Goal: Find contact information: Find contact information

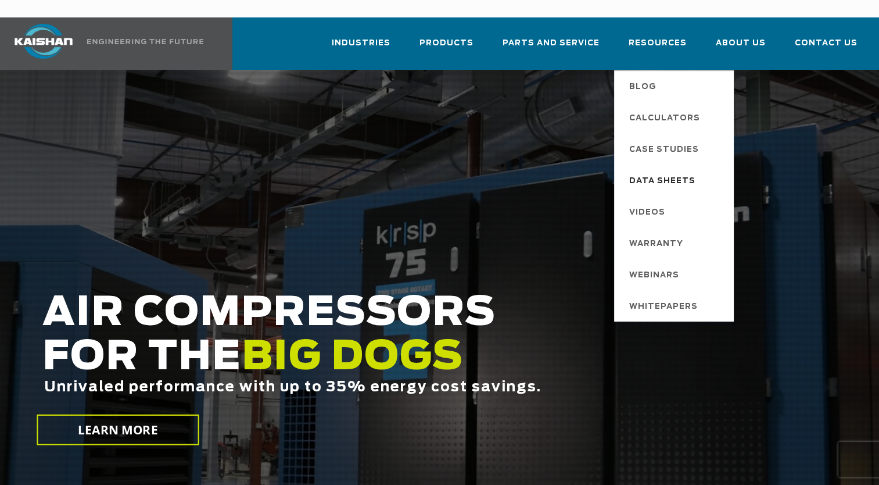
click at [654, 171] on span "Data Sheets" at bounding box center [662, 181] width 66 height 20
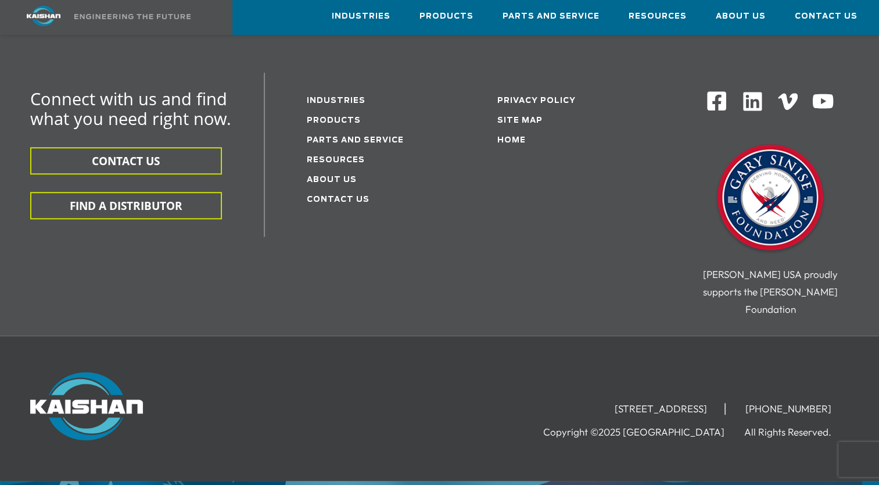
scroll to position [804, 0]
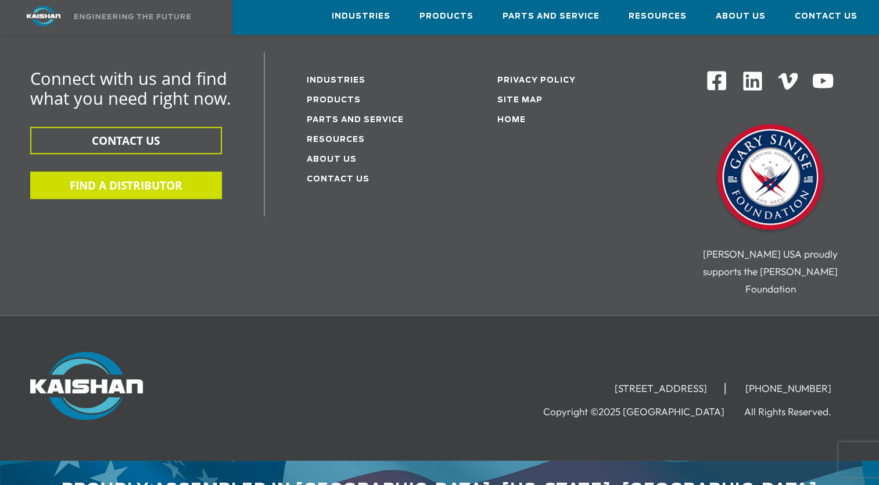
click at [153, 171] on button "FIND A DISTRIBUTOR" at bounding box center [126, 184] width 192 height 27
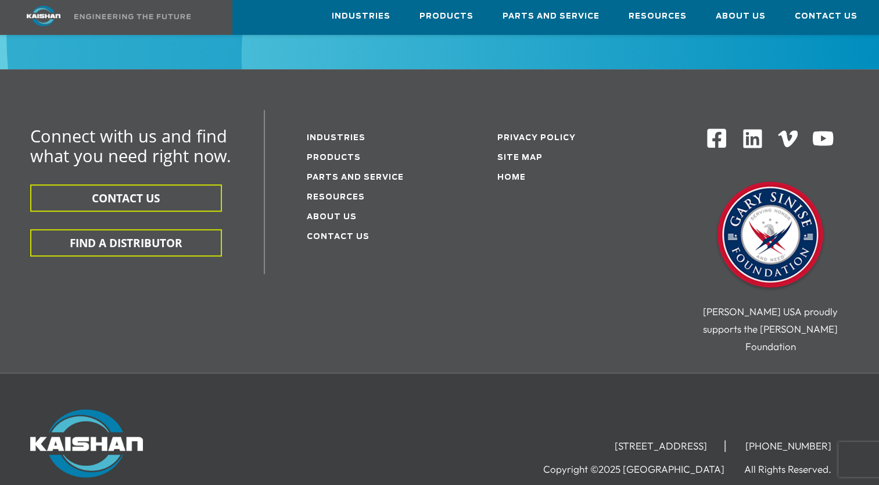
scroll to position [746, 0]
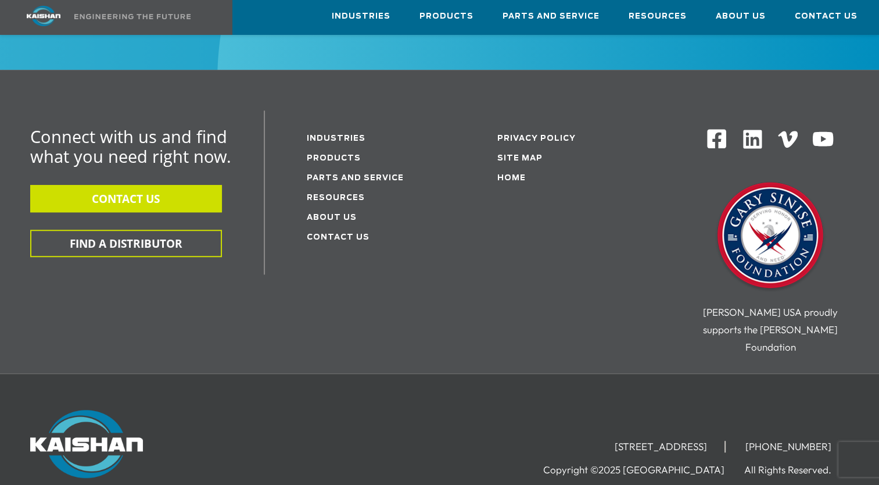
click at [158, 185] on button "CONTACT US" at bounding box center [126, 198] width 192 height 27
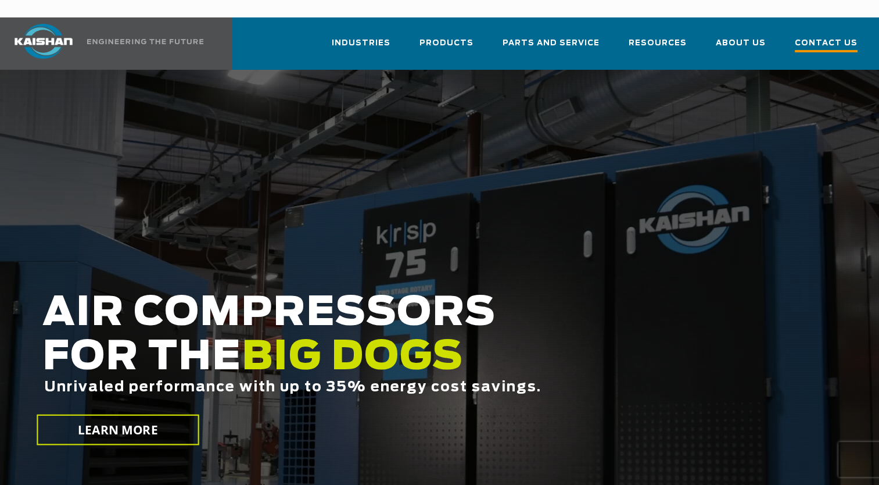
click at [816, 37] on span "Contact Us" at bounding box center [826, 45] width 63 height 16
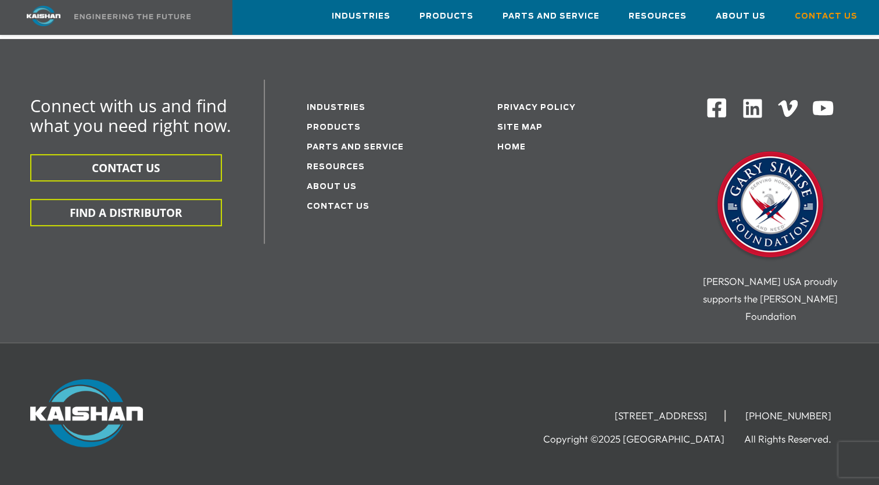
scroll to position [388, 0]
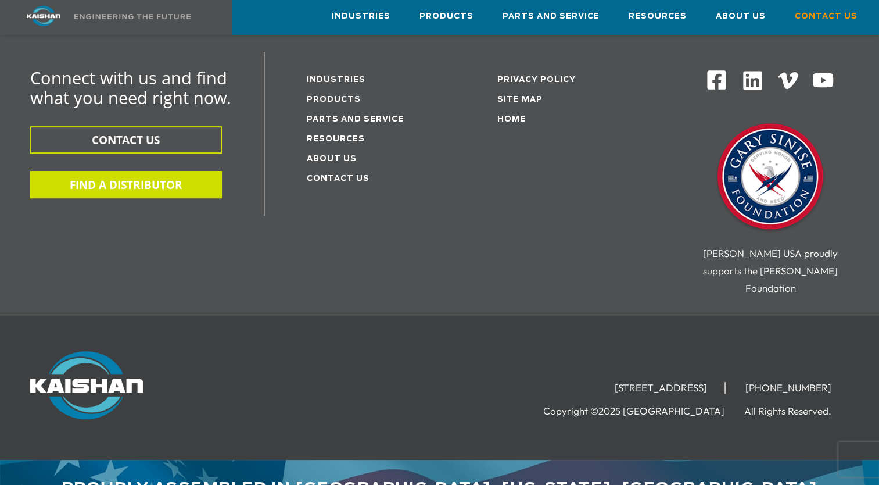
click at [124, 171] on button "FIND A DISTRIBUTOR" at bounding box center [126, 184] width 192 height 27
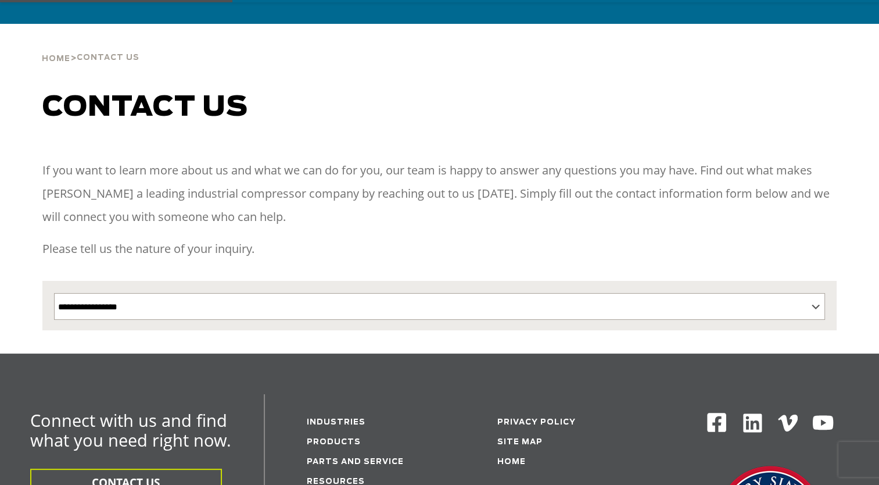
scroll to position [174, 0]
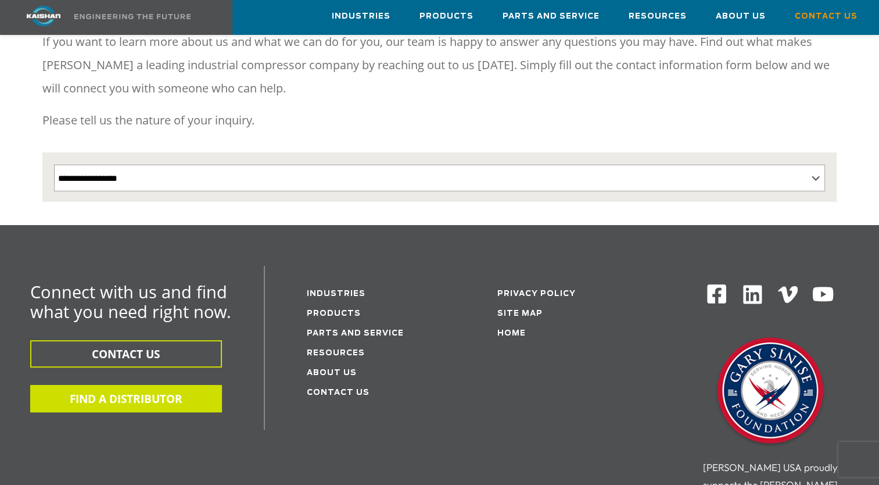
click at [171, 385] on button "FIND A DISTRIBUTOR" at bounding box center [126, 398] width 192 height 27
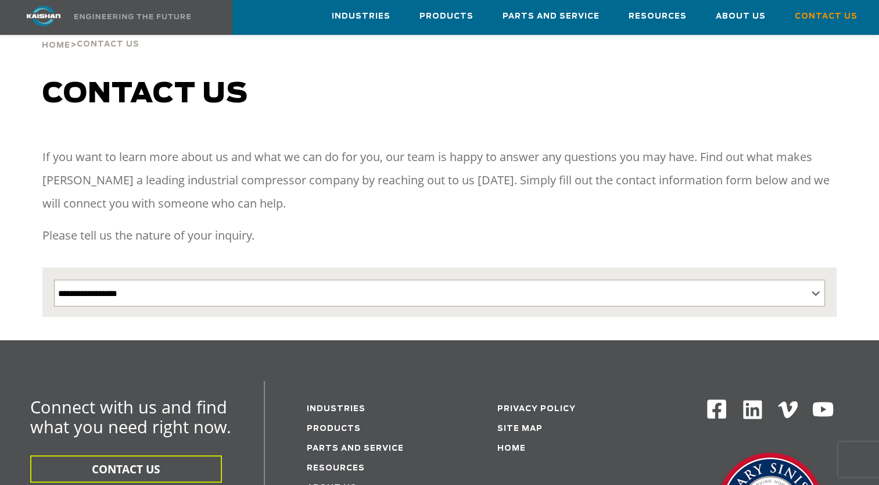
scroll to position [0, 0]
